Goal: Task Accomplishment & Management: Use online tool/utility

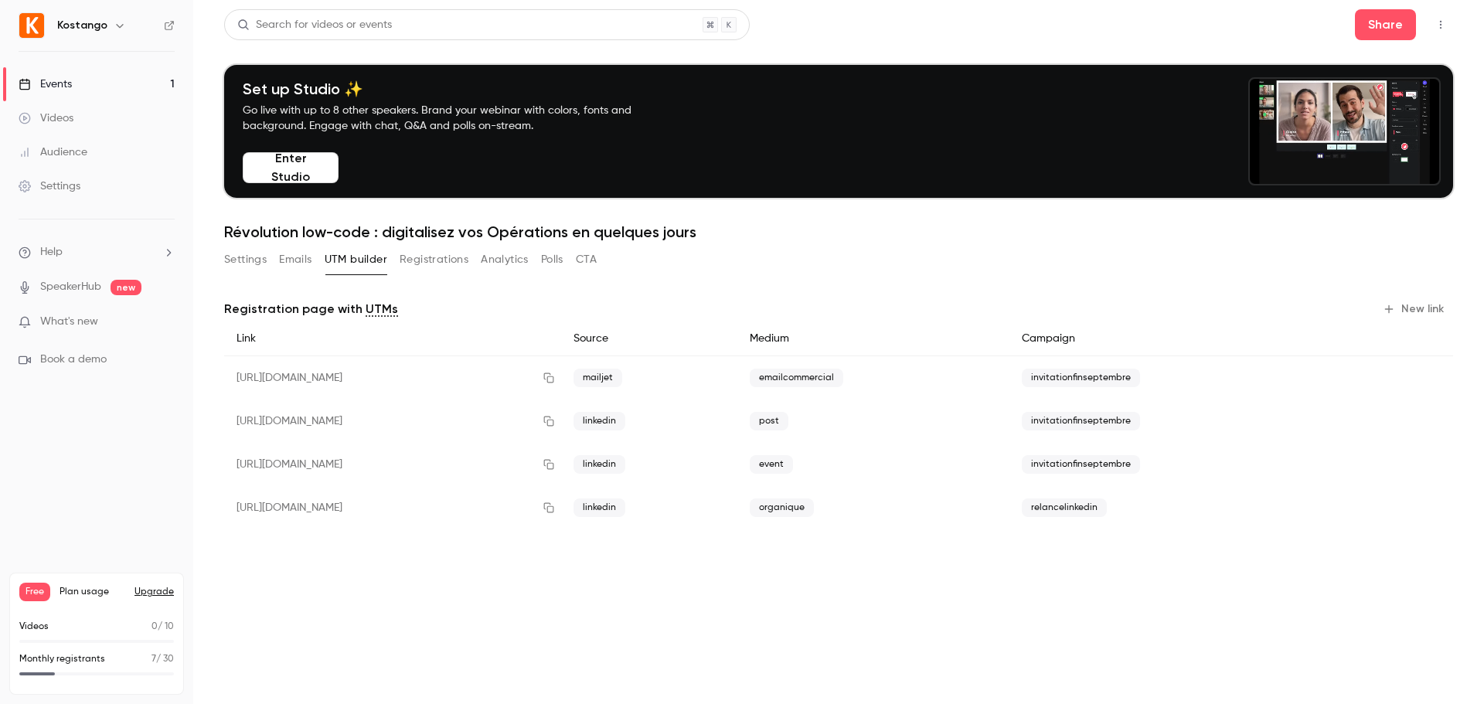
click at [426, 264] on button "Registrations" at bounding box center [434, 259] width 69 height 25
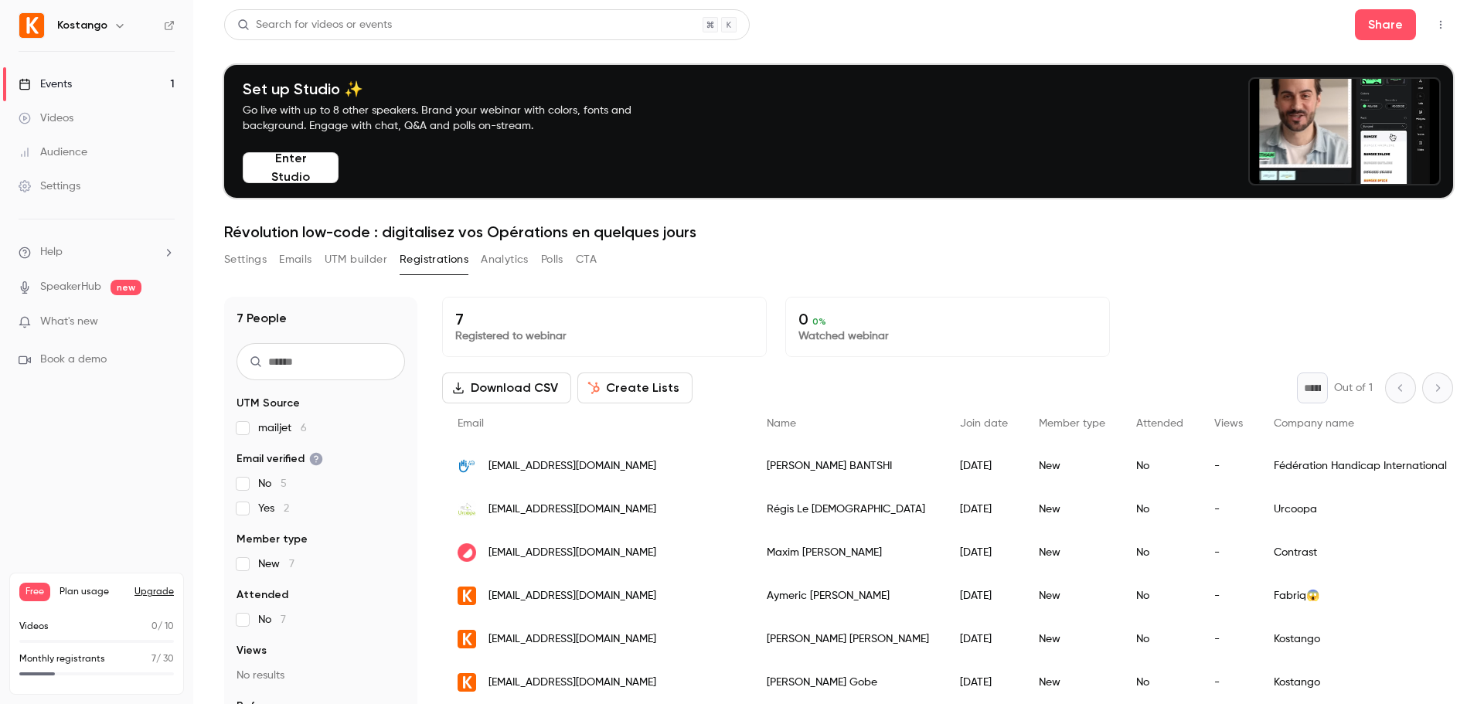
click at [349, 261] on button "UTM builder" at bounding box center [356, 259] width 63 height 25
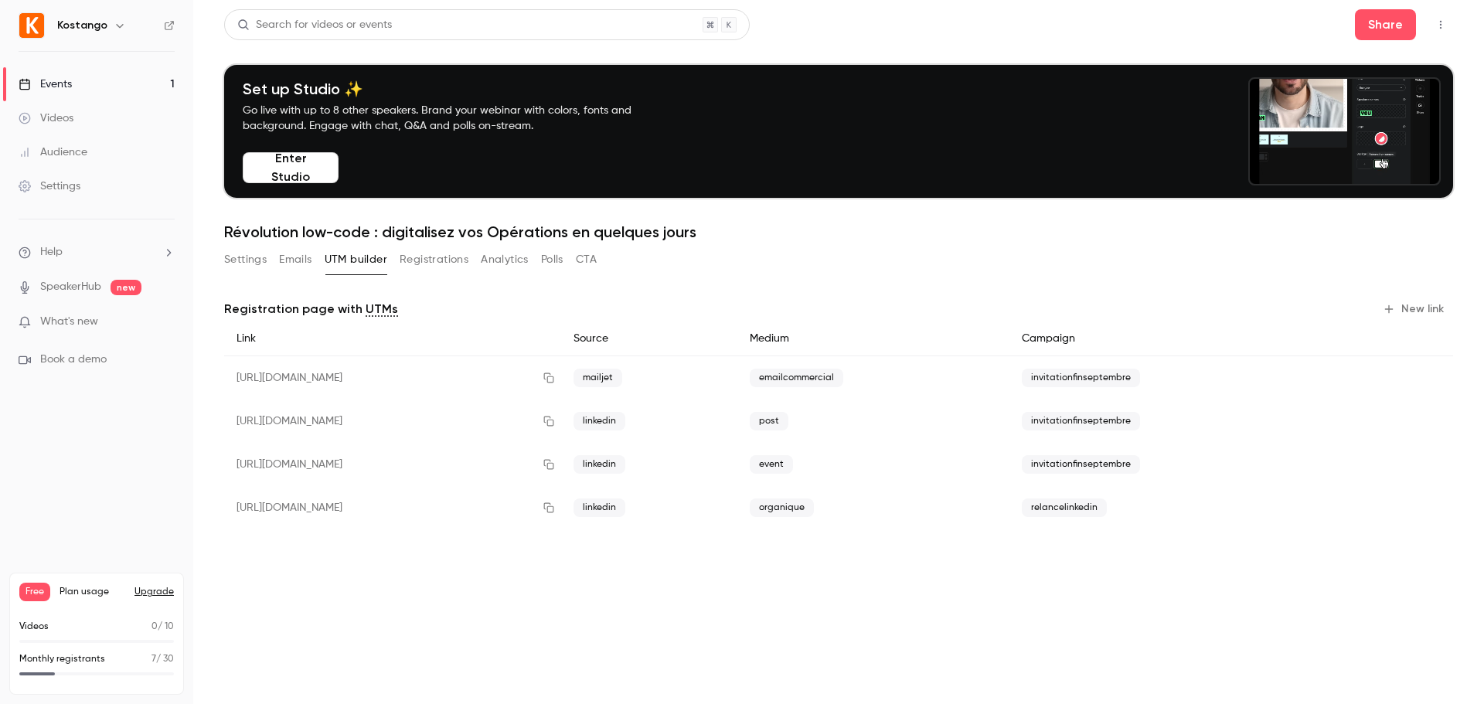
click at [483, 512] on div "[URL][DOMAIN_NAME]" at bounding box center [392, 507] width 337 height 43
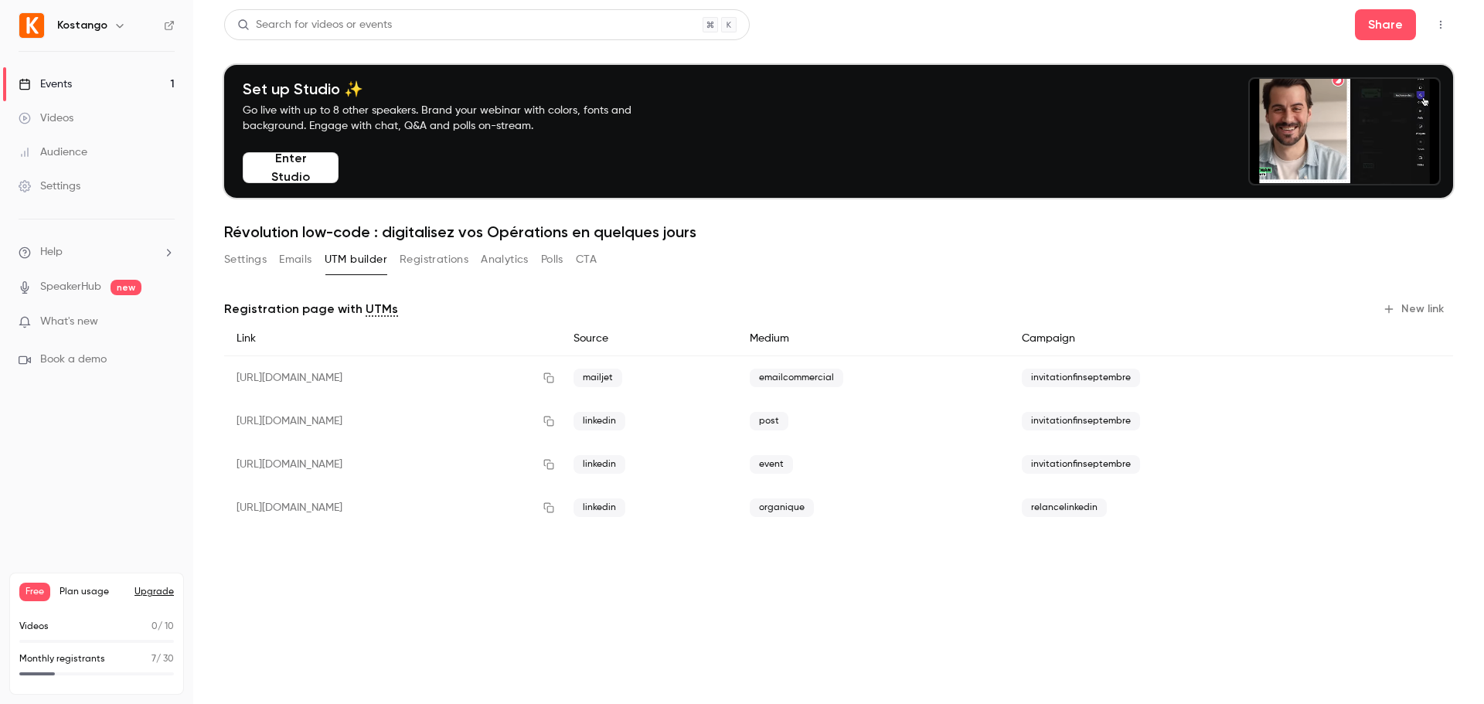
click at [1091, 503] on span "relancelinkedin" at bounding box center [1064, 508] width 85 height 19
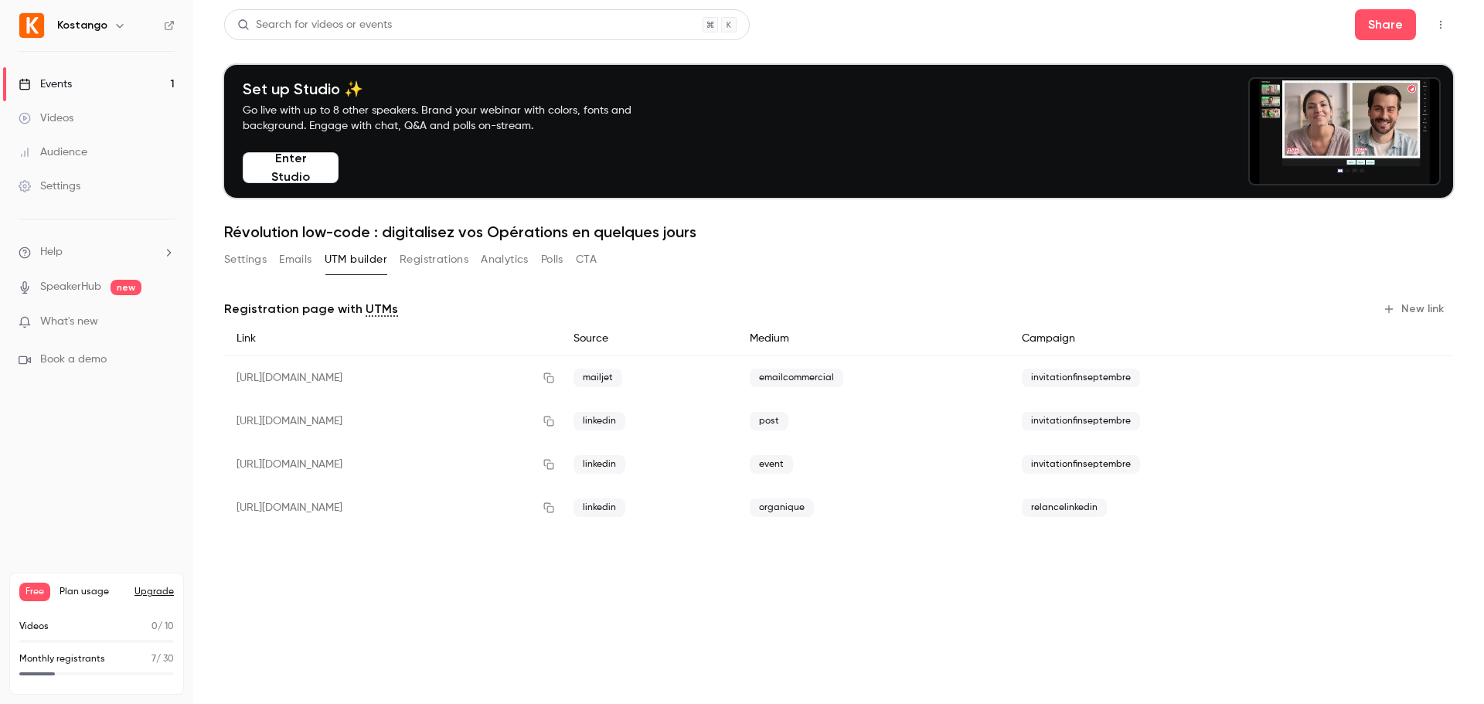
click at [814, 510] on span "organique" at bounding box center [782, 508] width 64 height 19
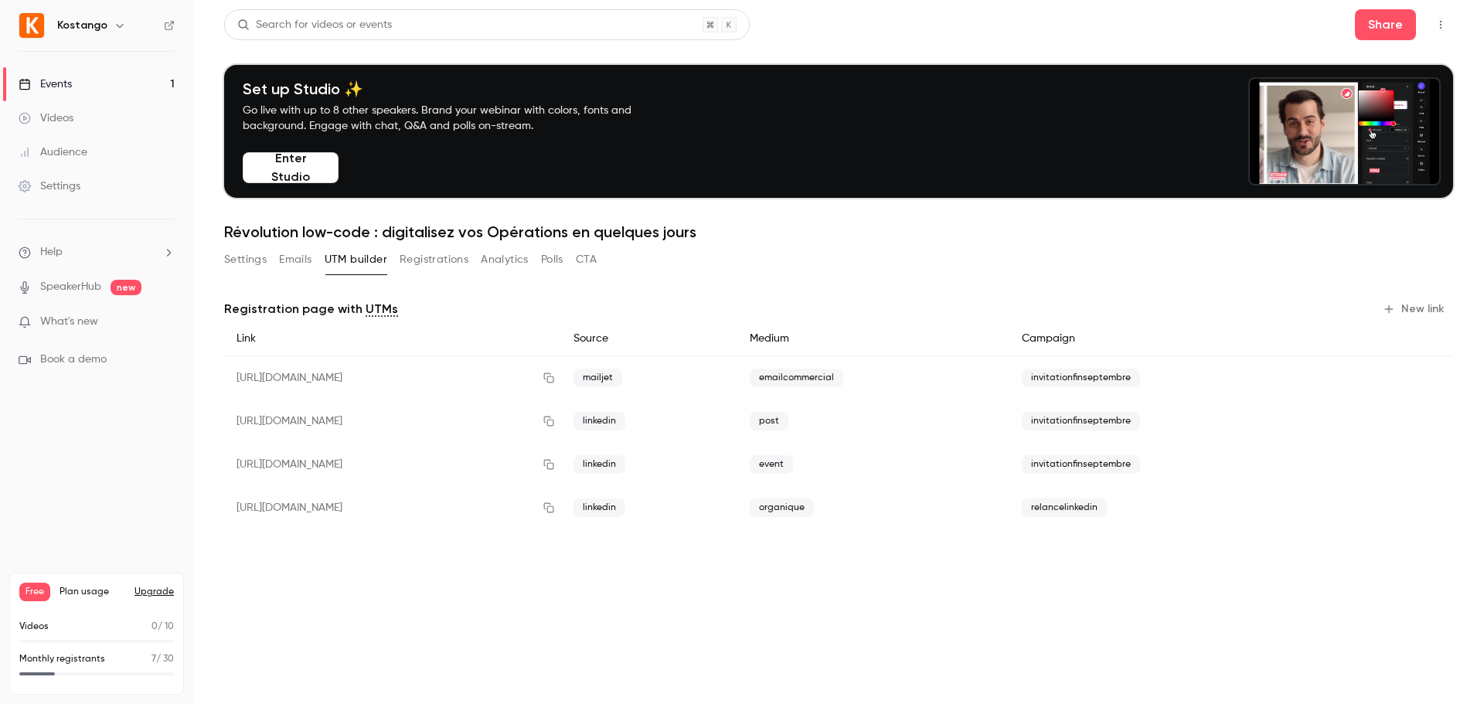
click at [439, 254] on button "Registrations" at bounding box center [434, 259] width 69 height 25
